Goal: Information Seeking & Learning: Find specific fact

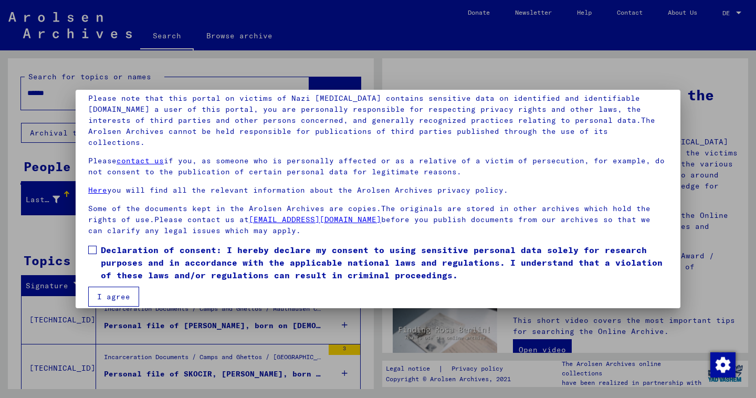
scroll to position [73, 0]
click at [94, 244] on label "Declaration of consent: I hereby declare my consent to using sensitive personal…" at bounding box center [378, 263] width 580 height 38
click at [113, 287] on button "I agree" at bounding box center [113, 297] width 51 height 20
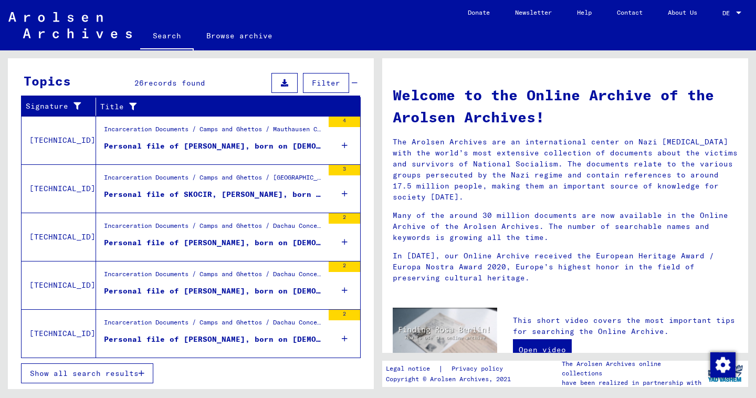
scroll to position [0, 0]
click at [147, 237] on div "Personal file of [PERSON_NAME], born on [DEMOGRAPHIC_DATA]" at bounding box center [214, 242] width 220 height 11
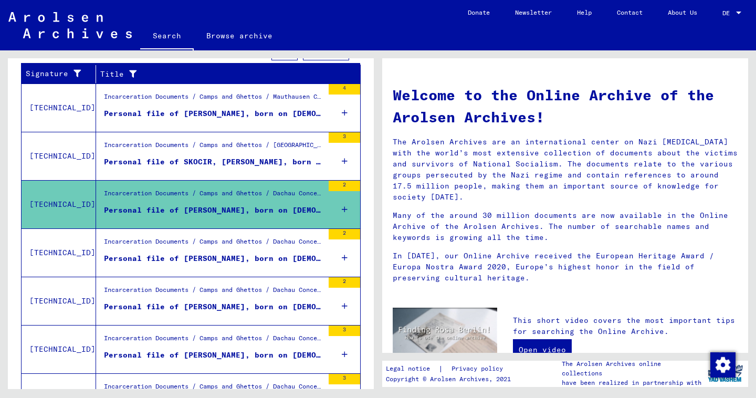
type input "*******"
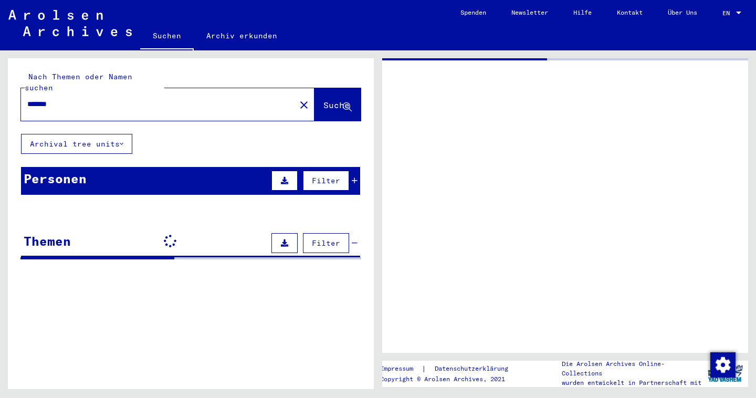
click at [729, 11] on span "EN" at bounding box center [729, 12] width 12 height 7
click at [717, 17] on span "English" at bounding box center [712, 19] width 26 height 8
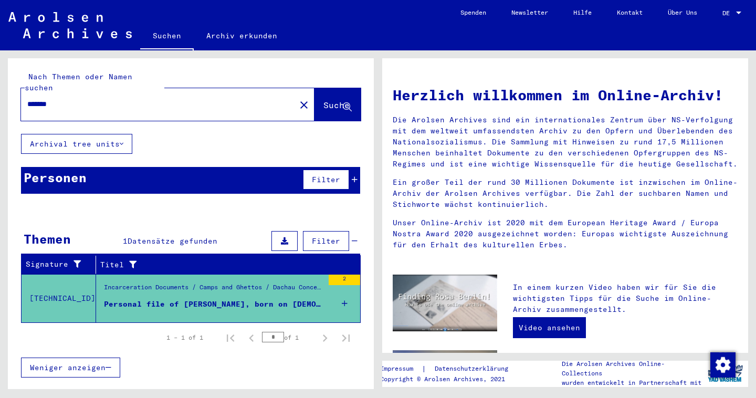
click at [729, 15] on mat-select-trigger "DE" at bounding box center [726, 13] width 7 height 8
click at [720, 21] on span "English" at bounding box center [713, 19] width 26 height 8
